Goal: Transaction & Acquisition: Purchase product/service

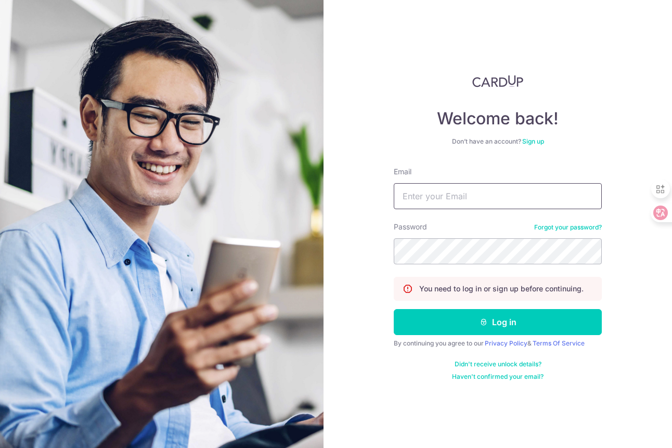
click at [449, 199] on input "Email" at bounding box center [497, 196] width 208 height 26
type input "[EMAIL_ADDRESS][DOMAIN_NAME]"
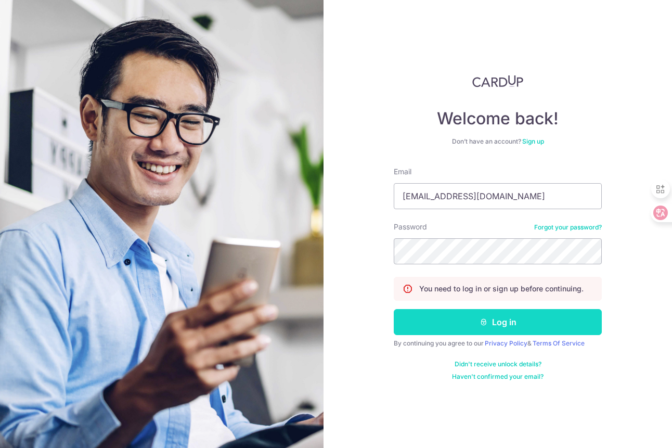
click at [471, 321] on button "Log in" at bounding box center [497, 322] width 208 height 26
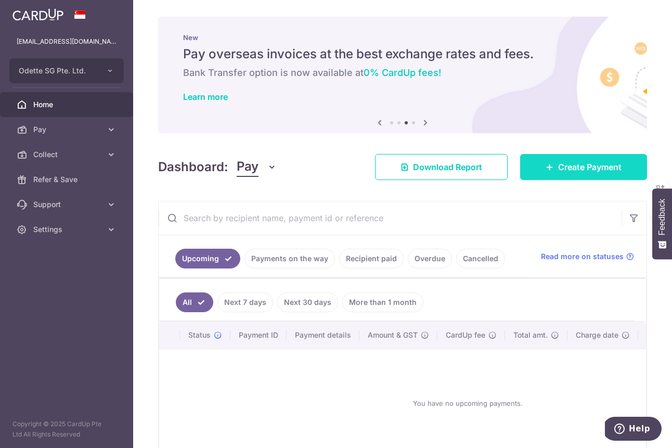
click at [587, 162] on span "Create Payment" at bounding box center [589, 167] width 63 height 12
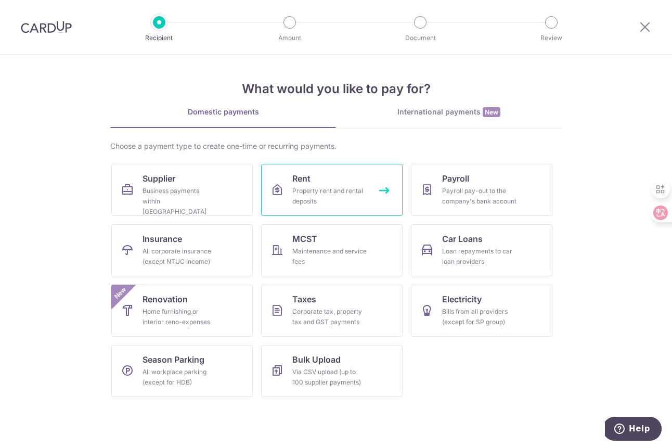
click at [388, 189] on link "Rent Property rent and rental deposits" at bounding box center [331, 190] width 141 height 52
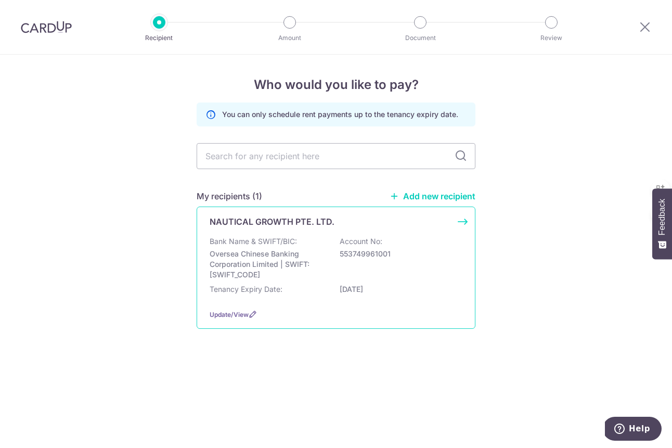
click at [457, 223] on div "NAUTICAL GROWTH PTE. LTD. Bank Name & SWIFT/BIC: Oversea Chinese Banking Corpor…" at bounding box center [335, 267] width 279 height 122
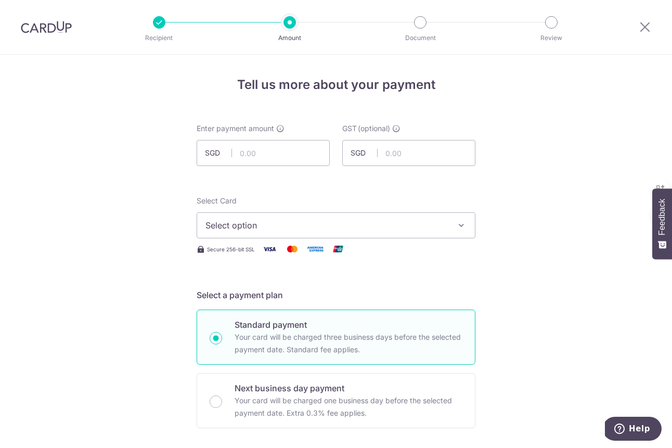
type input "5"
type input "15,000.00"
click at [254, 231] on button "Select option" at bounding box center [335, 225] width 279 height 26
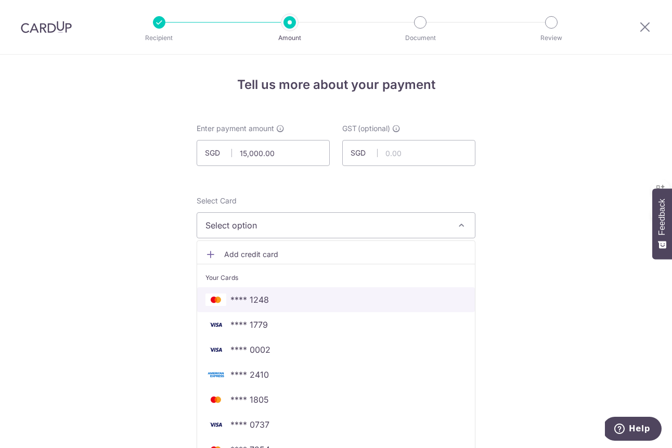
click at [265, 301] on span "**** 1248" at bounding box center [335, 299] width 261 height 12
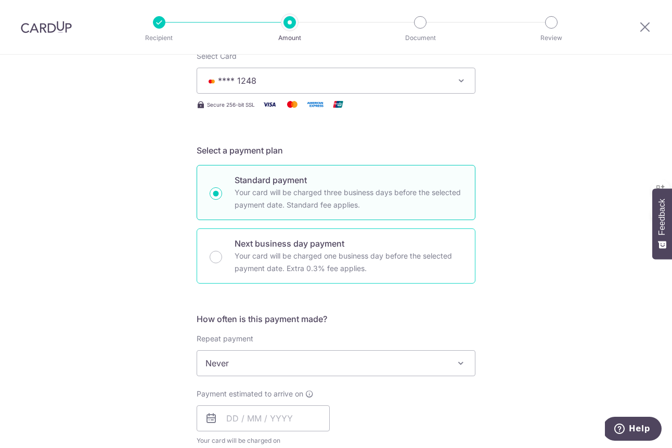
scroll to position [148, 0]
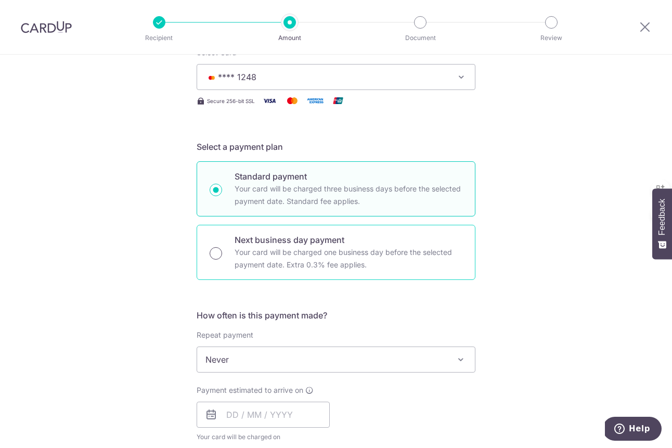
click at [218, 251] on input "Next business day payment Your card will be charged one business day before the…" at bounding box center [215, 253] width 12 height 12
radio input "true"
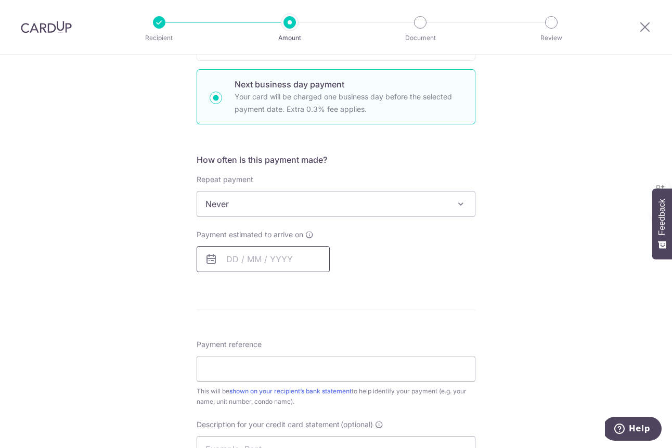
scroll to position [307, 0]
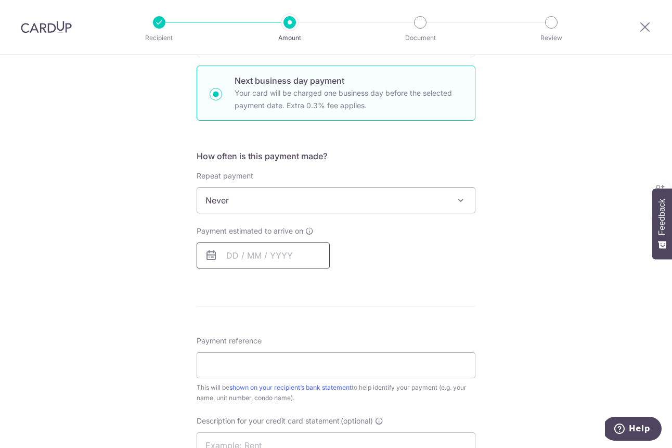
click at [237, 261] on input "text" at bounding box center [262, 255] width 133 height 26
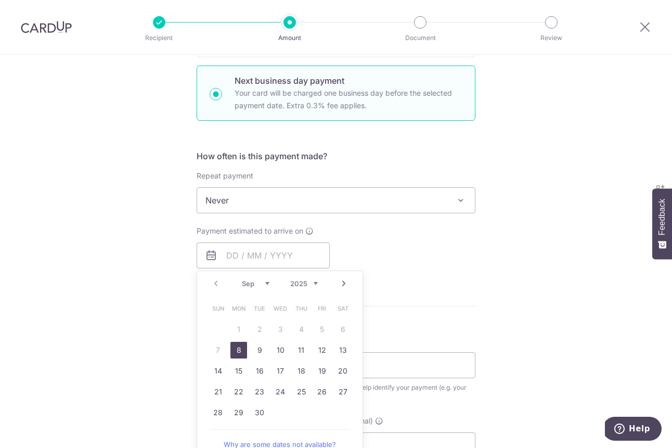
click at [237, 346] on link "8" at bounding box center [238, 350] width 17 height 17
type input "[DATE]"
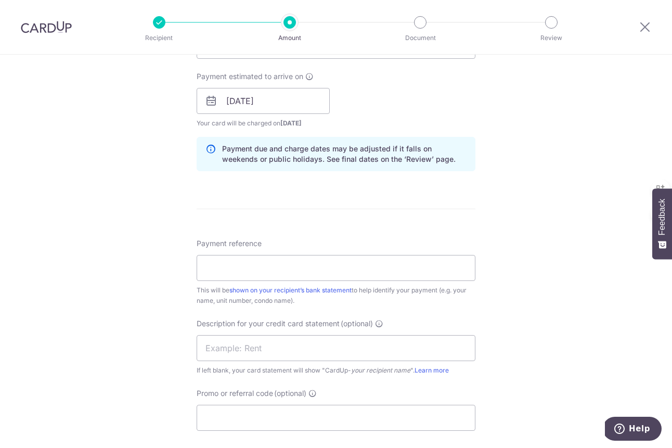
scroll to position [465, 0]
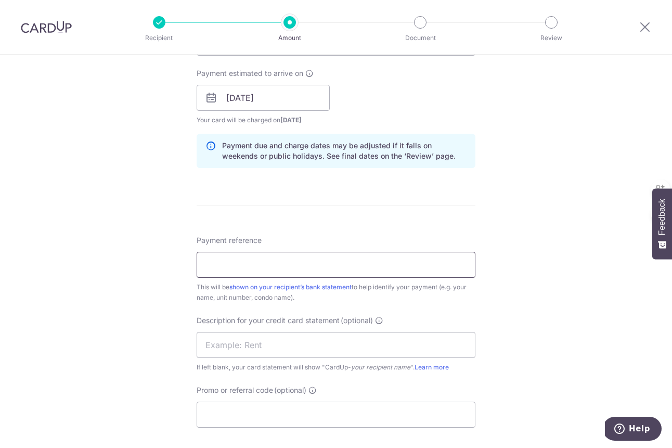
click at [263, 261] on input "Payment reference" at bounding box center [335, 265] width 279 height 26
type input "Odette Rent"
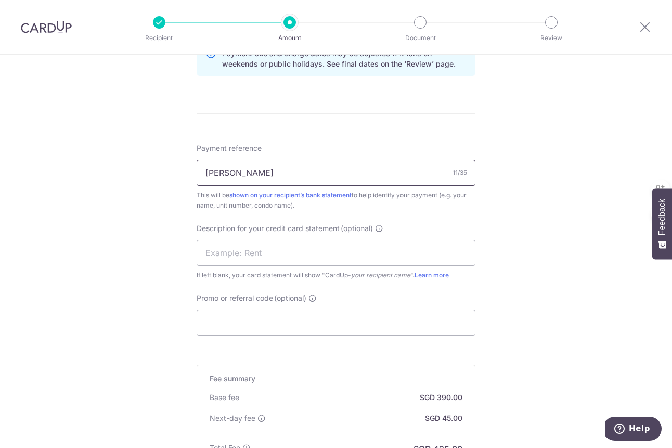
scroll to position [606, 0]
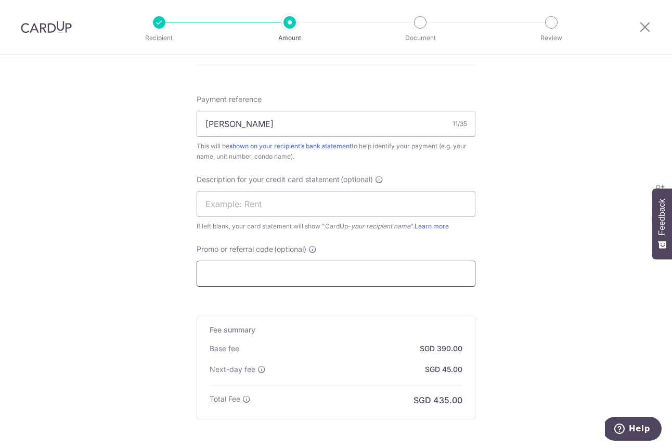
click at [252, 267] on input "Promo or referral code (optional)" at bounding box center [335, 273] width 279 height 26
paste input "SAVERENT179"
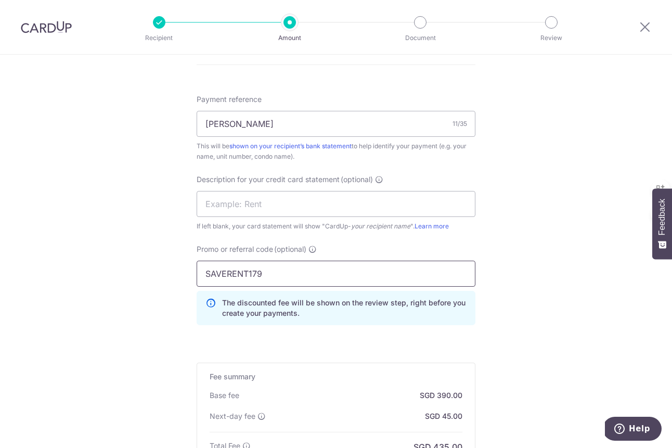
type input "SAVERENT179"
click at [163, 266] on div "Tell us more about your payment Enter payment amount SGD 15,000.00 15000.00 GST…" at bounding box center [336, 24] width 672 height 1150
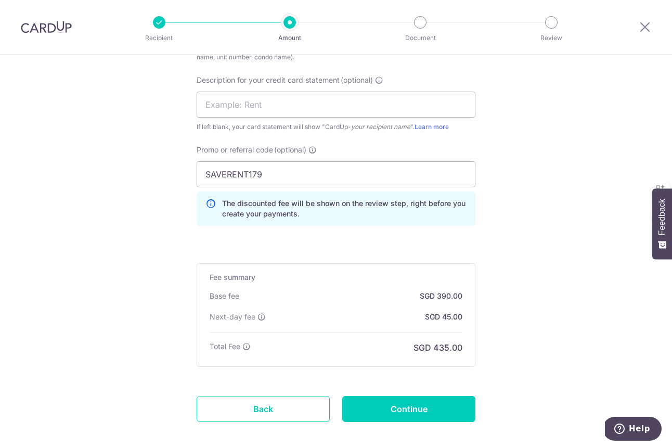
scroll to position [757, 0]
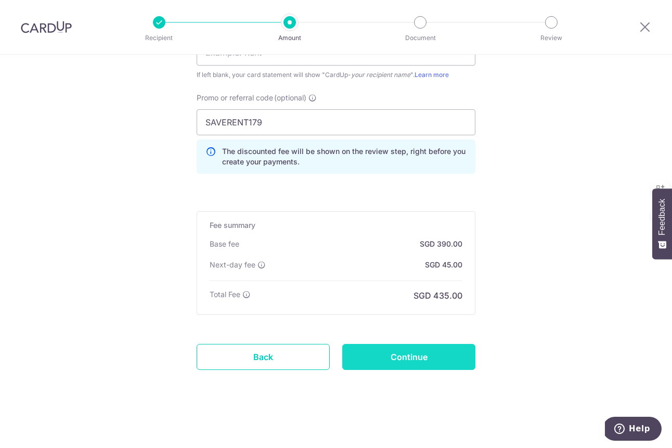
click at [427, 355] on input "Continue" at bounding box center [408, 357] width 133 height 26
type input "Create Schedule"
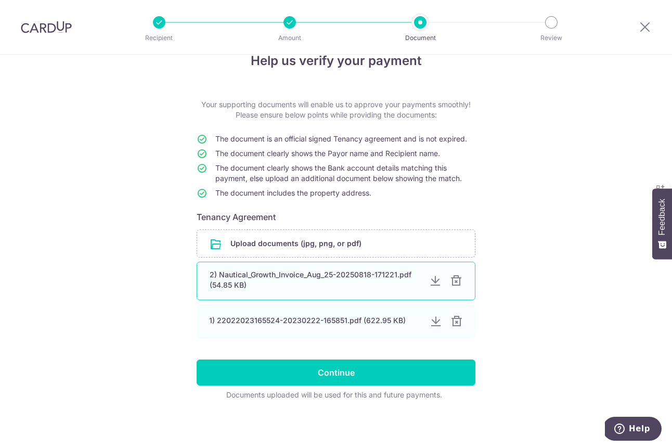
scroll to position [24, 0]
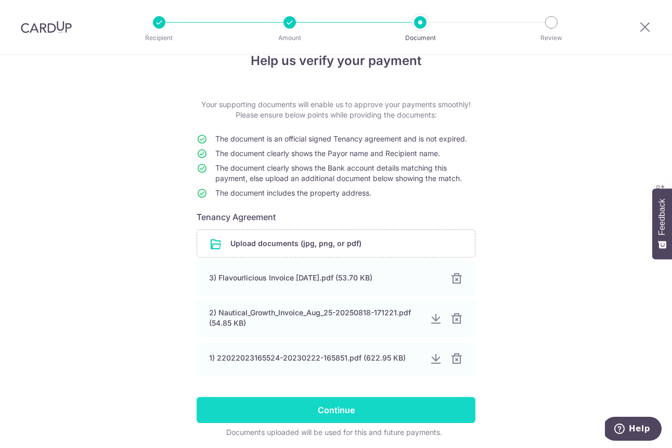
click at [325, 405] on input "Continue" at bounding box center [335, 410] width 279 height 26
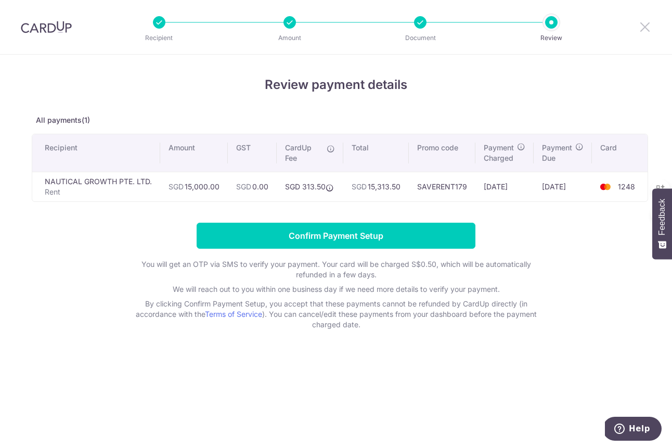
click at [646, 25] on icon at bounding box center [644, 26] width 12 height 13
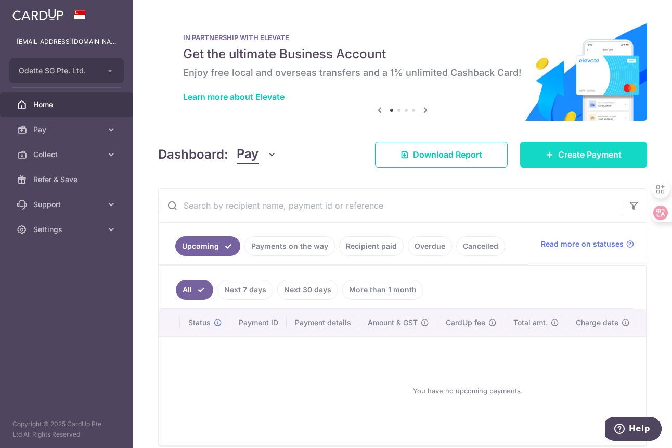
click at [581, 153] on span "Create Payment" at bounding box center [589, 154] width 63 height 12
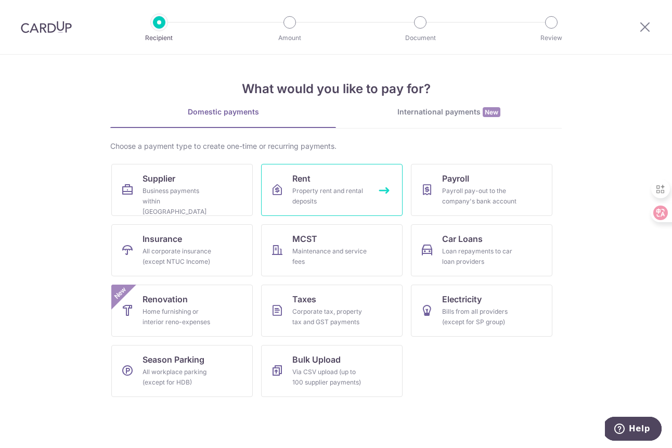
click at [383, 187] on link "Rent Property rent and rental deposits" at bounding box center [331, 190] width 141 height 52
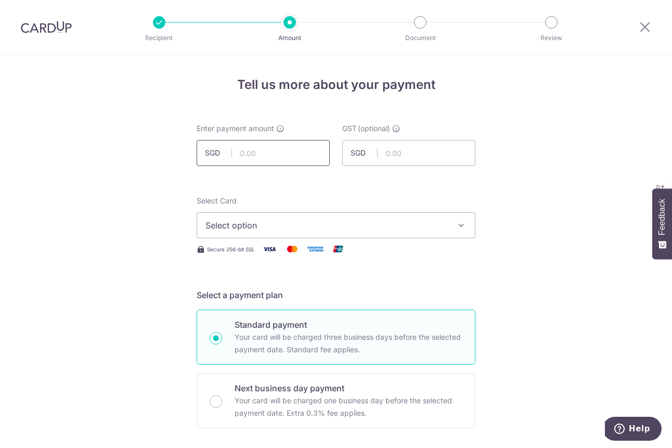
click at [279, 154] on input "text" at bounding box center [262, 153] width 133 height 26
type input "15,000.00"
click at [294, 222] on span "Select option" at bounding box center [326, 225] width 242 height 12
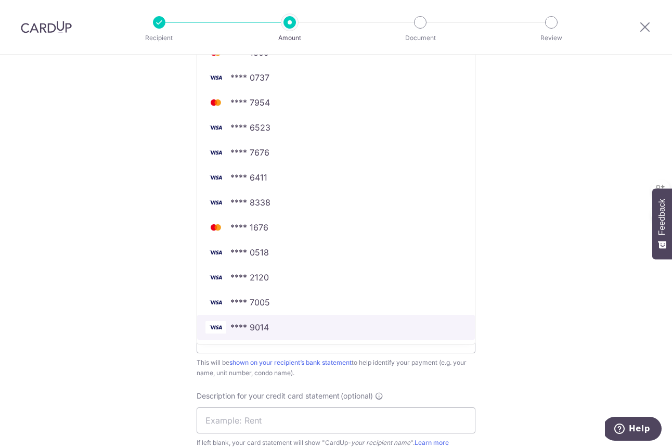
scroll to position [345, 0]
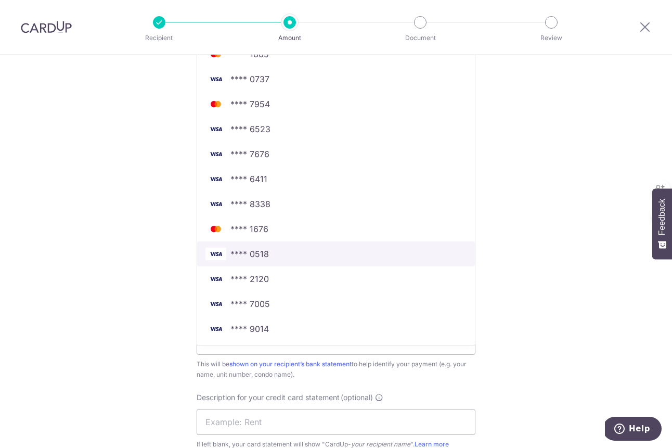
click at [263, 255] on span "**** 0518" at bounding box center [249, 253] width 38 height 12
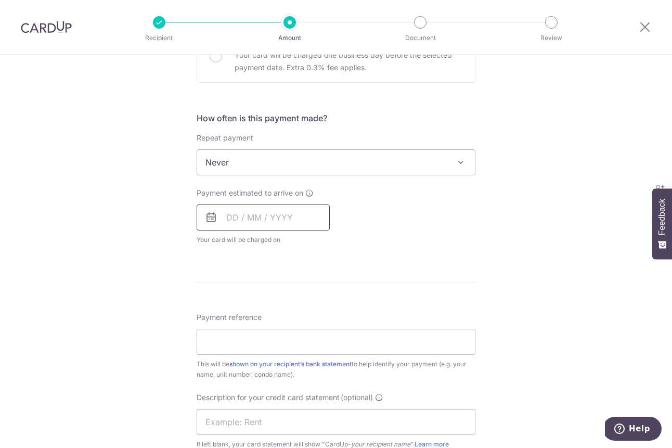
click at [228, 213] on input "text" at bounding box center [262, 217] width 133 height 26
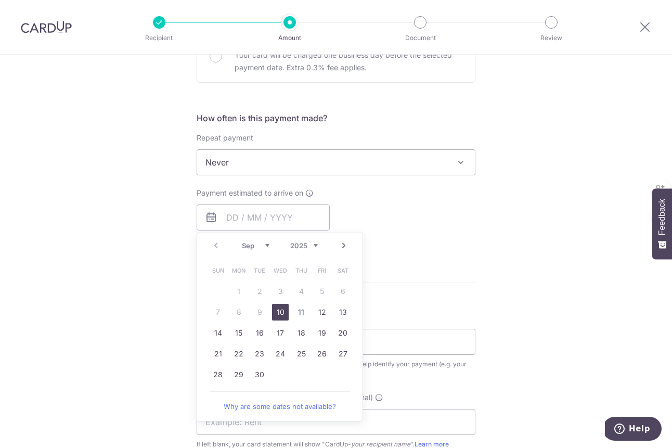
click at [275, 308] on link "10" at bounding box center [280, 312] width 17 height 17
type input "10/09/2025"
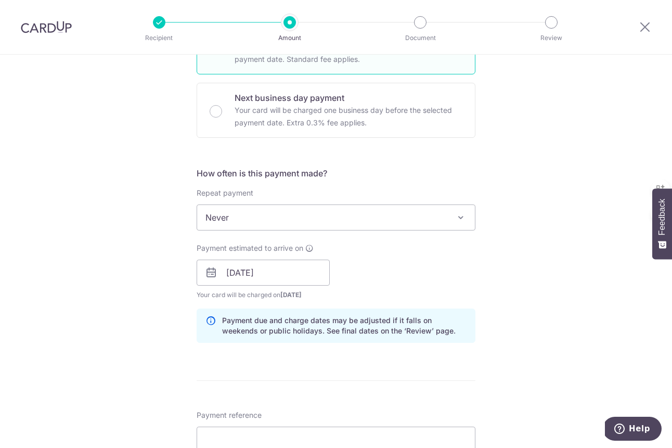
scroll to position [281, 0]
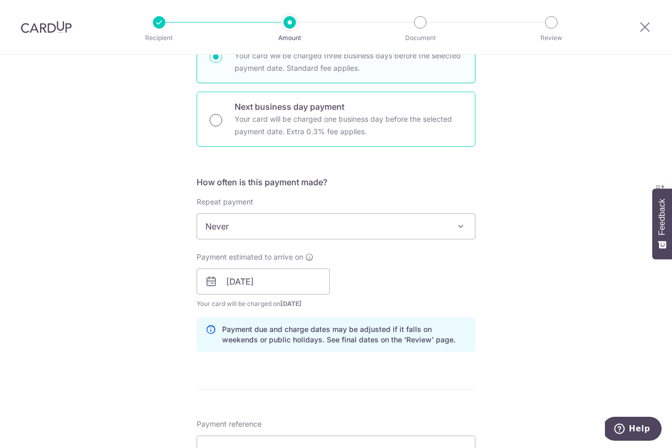
click at [216, 122] on input "Next business day payment Your card will be charged one business day before the…" at bounding box center [215, 120] width 12 height 12
radio input "true"
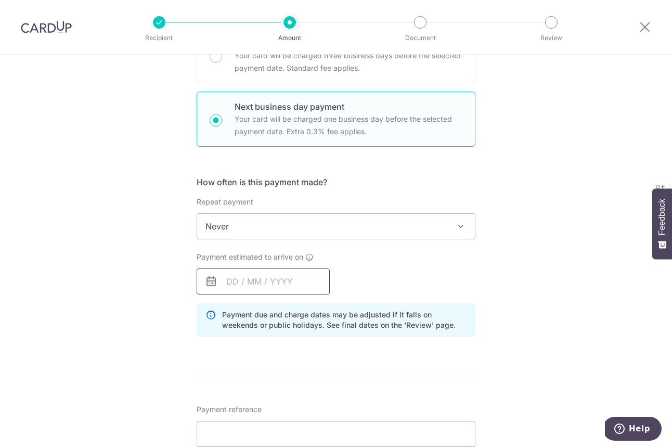
click at [230, 279] on input "text" at bounding box center [262, 281] width 133 height 26
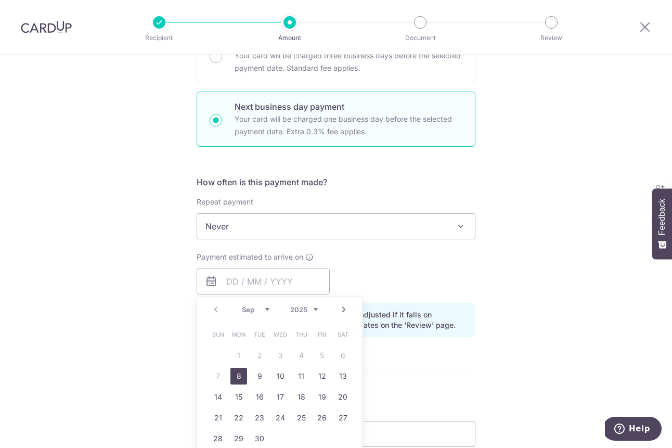
click at [233, 375] on link "8" at bounding box center [238, 376] width 17 height 17
type input "08/09/2025"
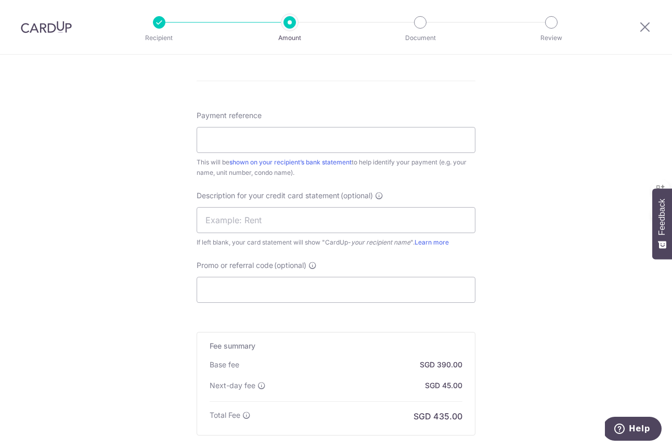
scroll to position [589, 0]
click at [235, 142] on input "Payment reference" at bounding box center [335, 140] width 279 height 26
type input "Odette Rent"
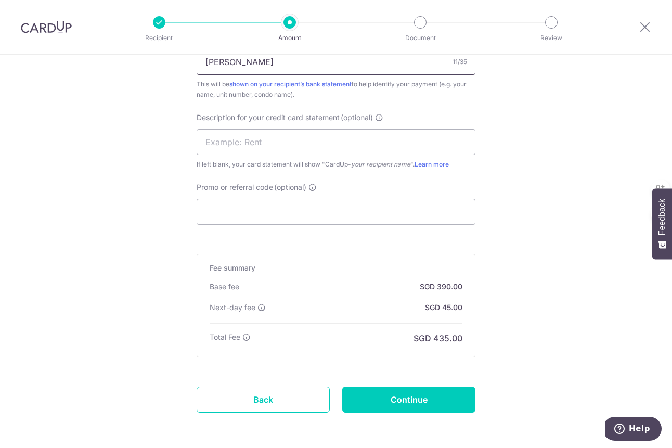
scroll to position [668, 0]
click at [295, 217] on input "Promo or referral code (optional)" at bounding box center [335, 211] width 279 height 26
paste input "SAVERENT179"
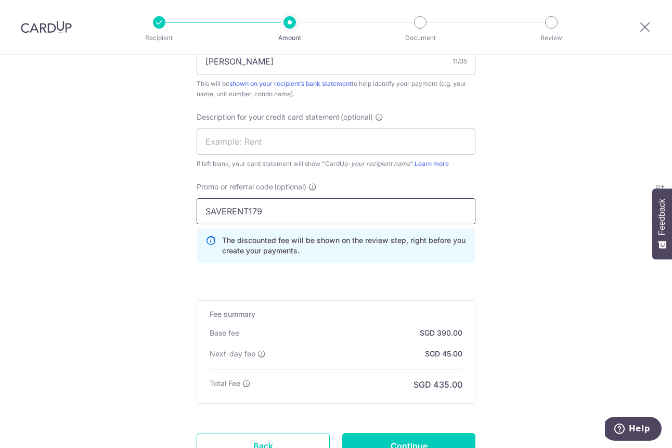
type input "SAVERENT179"
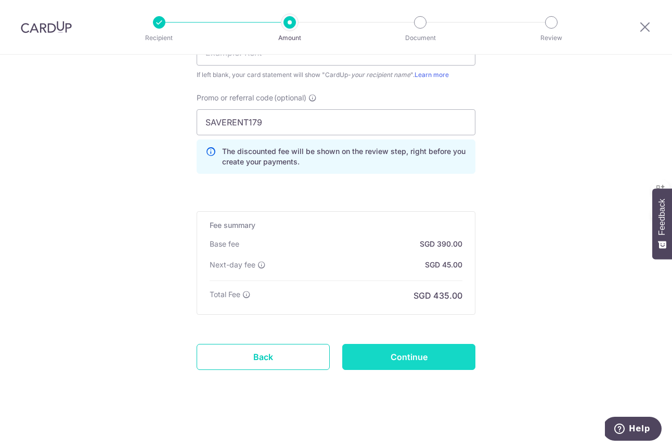
click at [368, 351] on input "Continue" at bounding box center [408, 357] width 133 height 26
type input "Create Schedule"
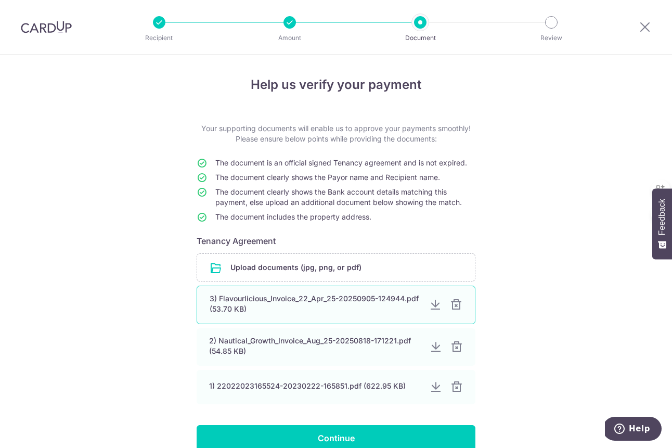
click at [457, 305] on div at bounding box center [456, 304] width 12 height 12
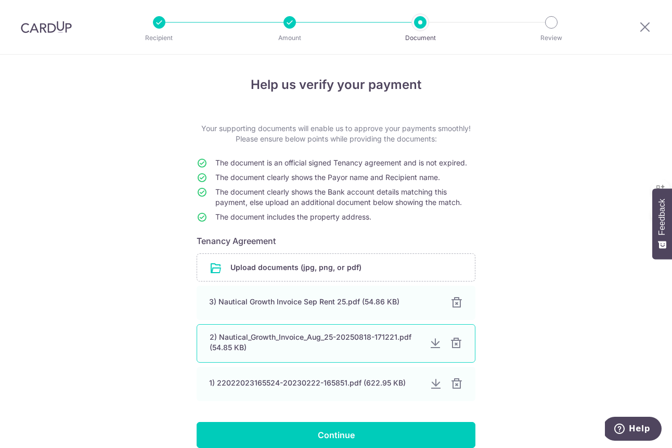
click at [455, 340] on div at bounding box center [456, 343] width 12 height 12
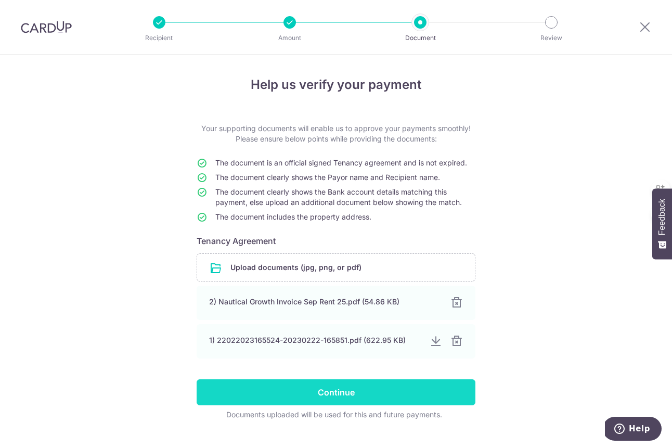
click at [389, 393] on input "Continue" at bounding box center [335, 392] width 279 height 26
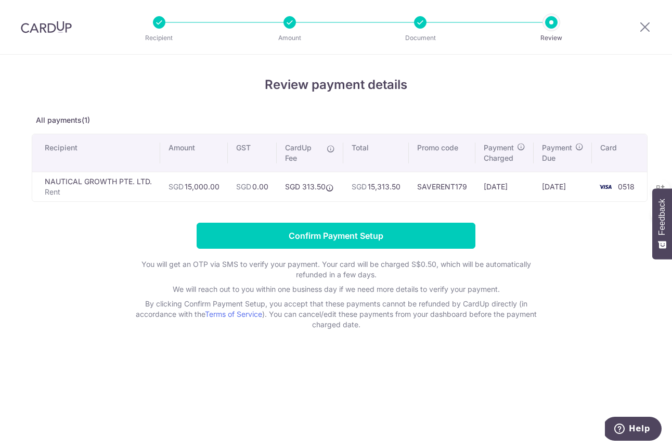
click at [309, 205] on div "Review payment details All payments(1) Recipient Amount GST CardUp Fee Total Pr…" at bounding box center [336, 202] width 608 height 254
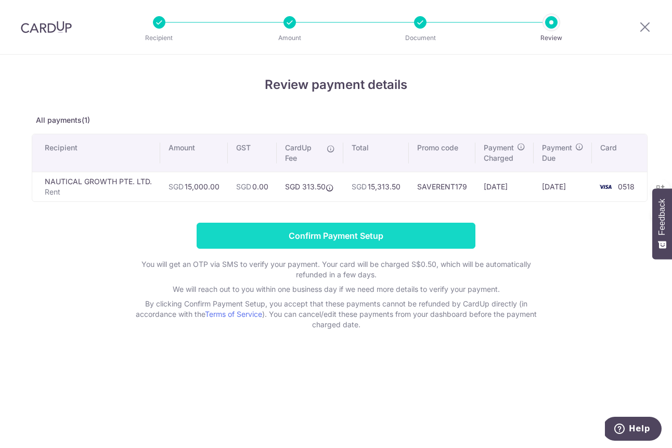
click at [386, 235] on input "Confirm Payment Setup" at bounding box center [335, 235] width 279 height 26
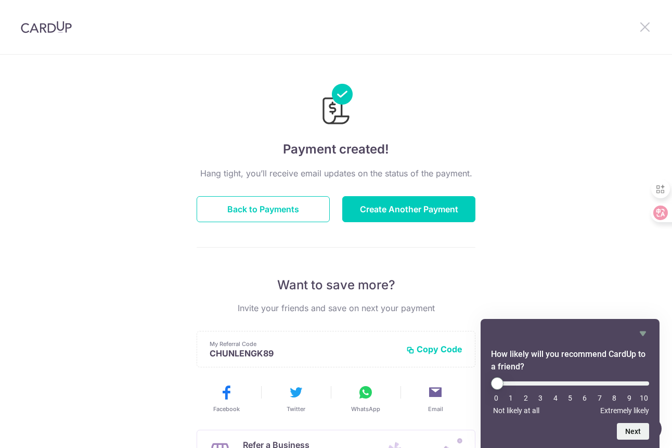
click at [647, 28] on icon at bounding box center [644, 26] width 12 height 13
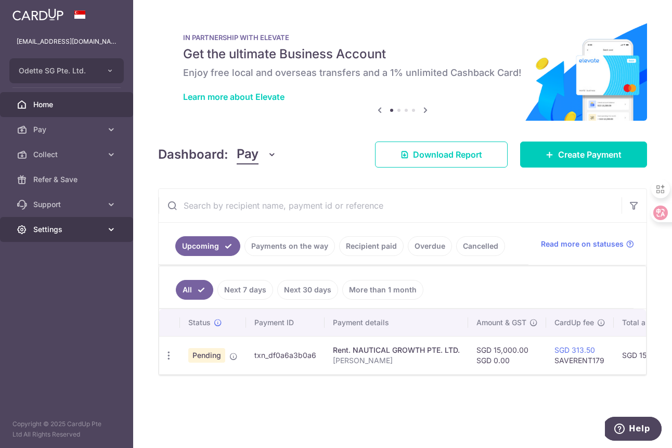
click at [47, 218] on link "Settings" at bounding box center [66, 229] width 133 height 25
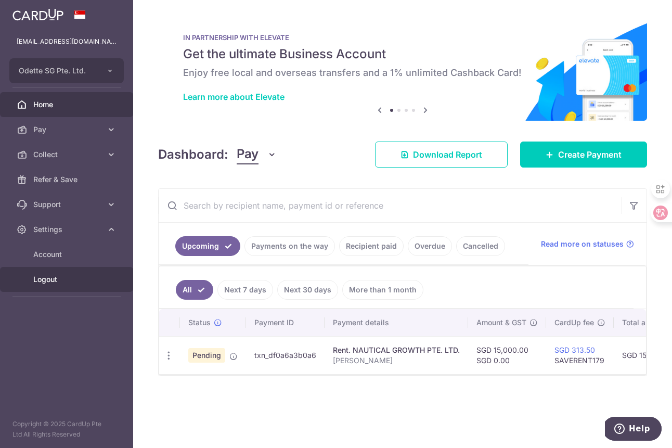
click at [50, 275] on span "Logout" at bounding box center [67, 279] width 69 height 10
